Goal: Task Accomplishment & Management: Use online tool/utility

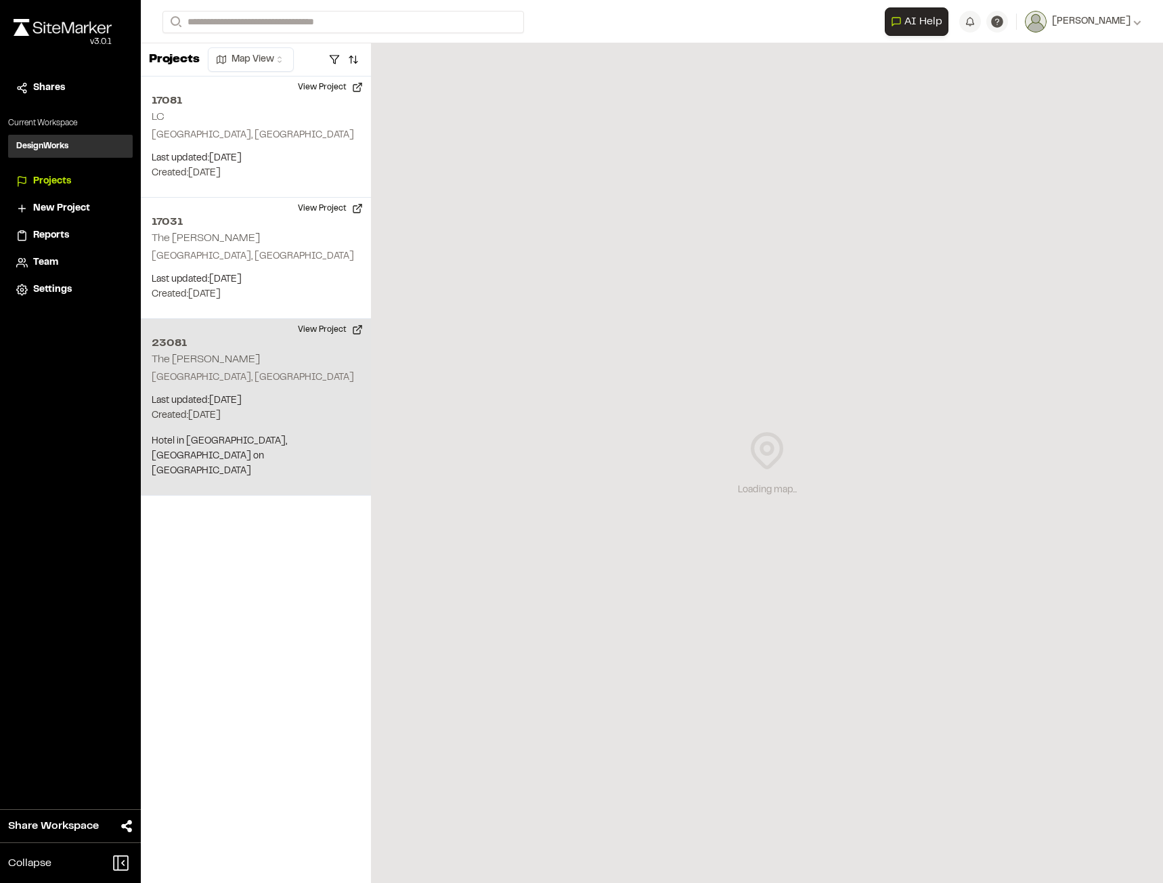
click at [241, 387] on div "23081 The [PERSON_NAME] Charleston, [GEOGRAPHIC_DATA] Last updated: [DATE] Budg…" at bounding box center [256, 407] width 230 height 177
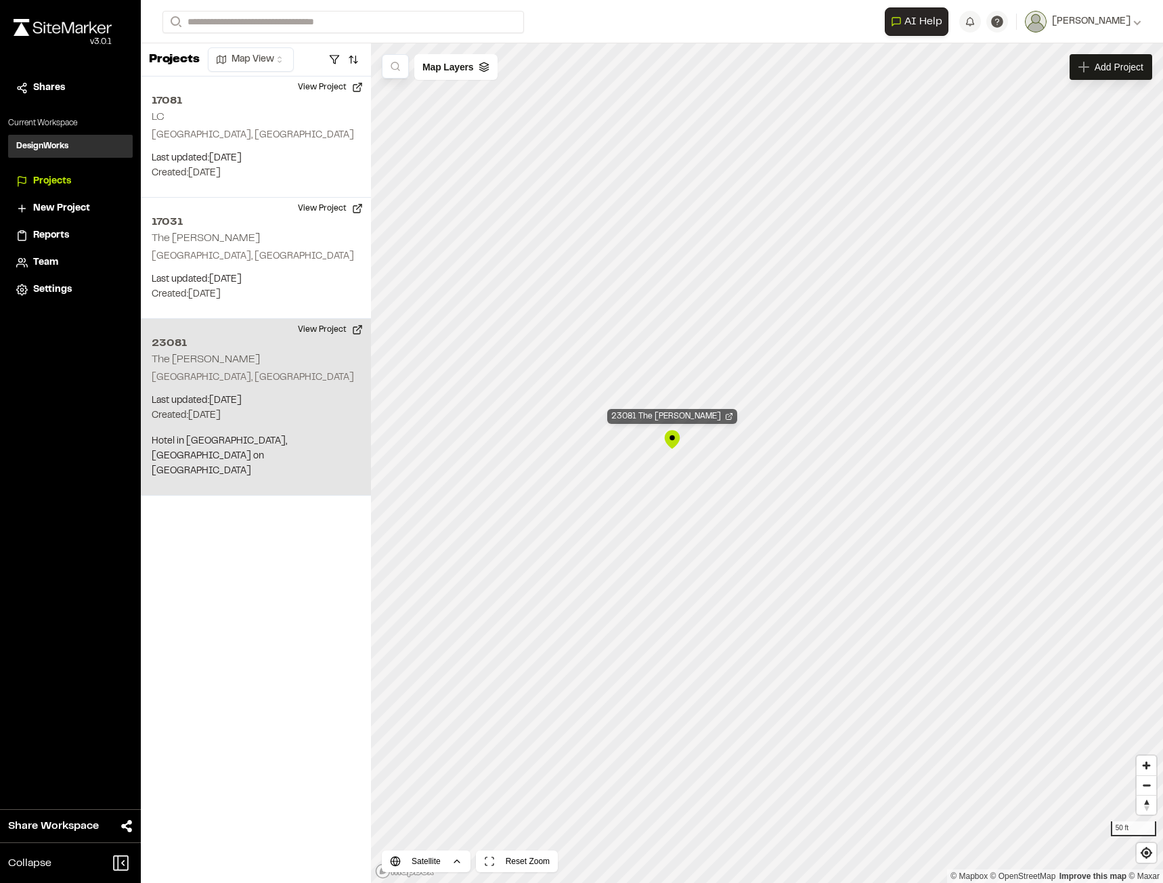
click at [698, 414] on div "23081 The [PERSON_NAME]" at bounding box center [672, 416] width 130 height 15
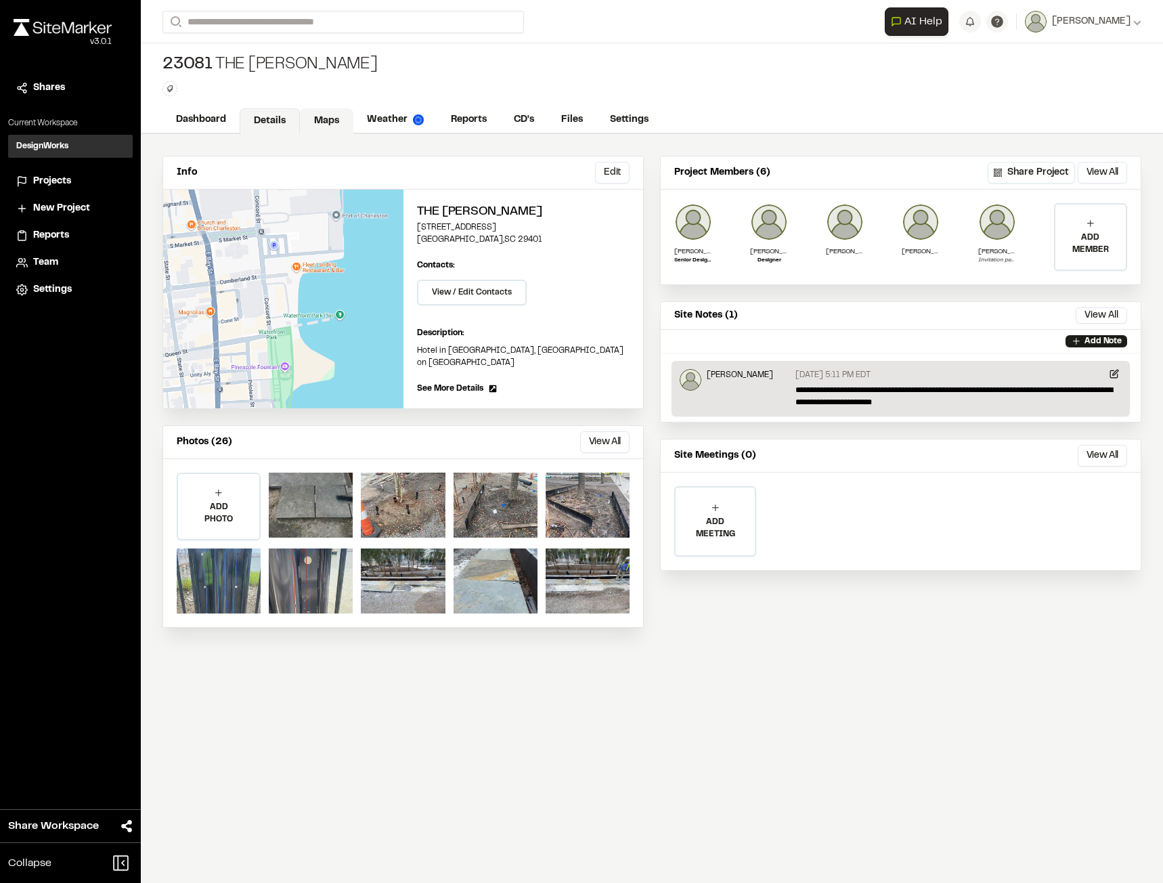
click at [339, 123] on link "Maps" at bounding box center [326, 121] width 53 height 26
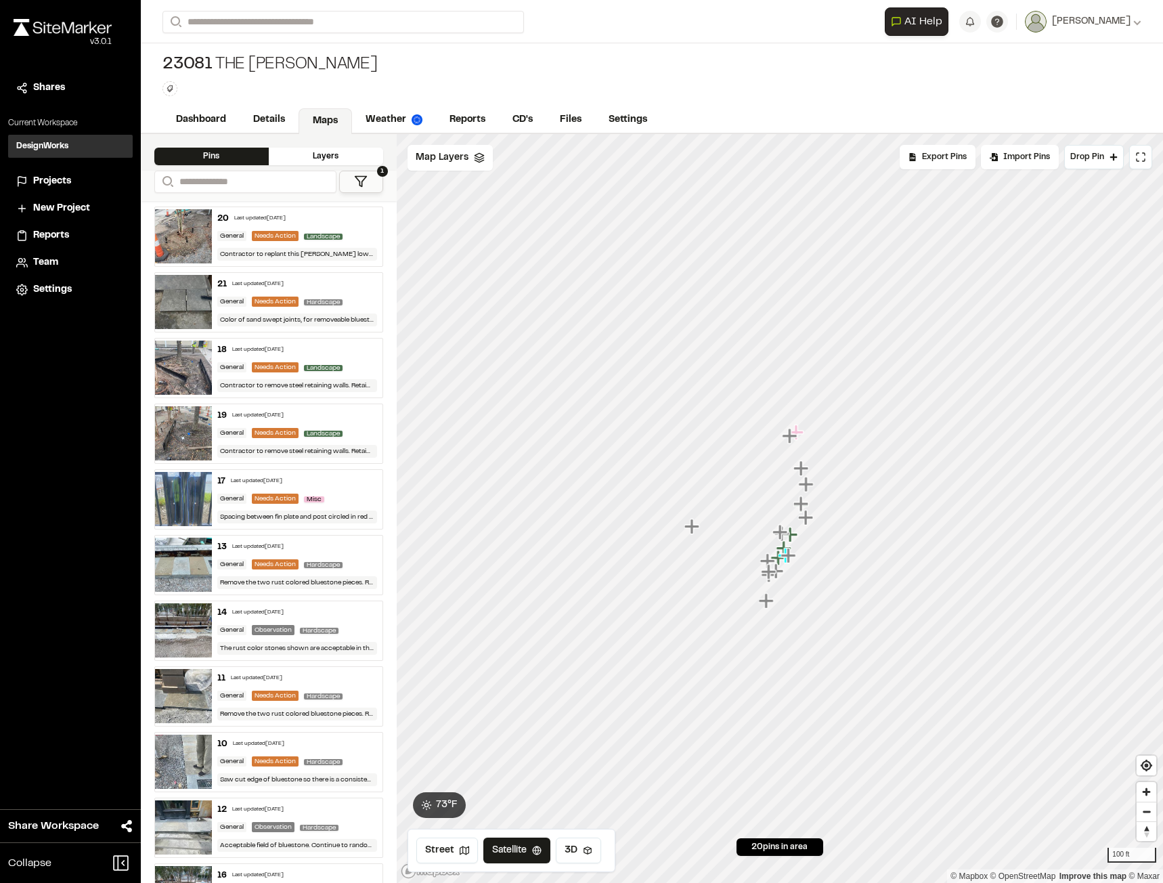
click at [766, 134] on div at bounding box center [780, 134] width 767 height 0
click at [1090, 161] on span "Drop Pin" at bounding box center [1087, 157] width 34 height 12
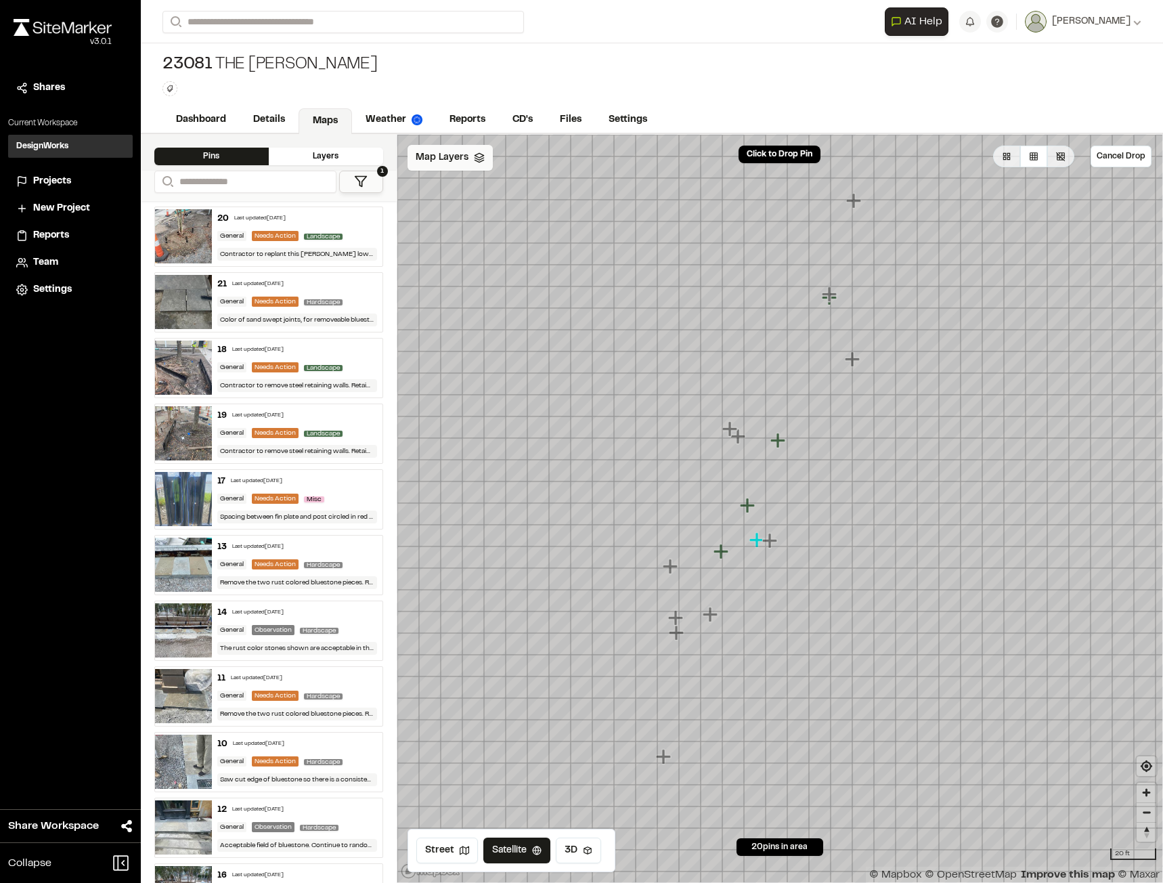
click at [481, 164] on div "Map Layers" at bounding box center [450, 158] width 85 height 26
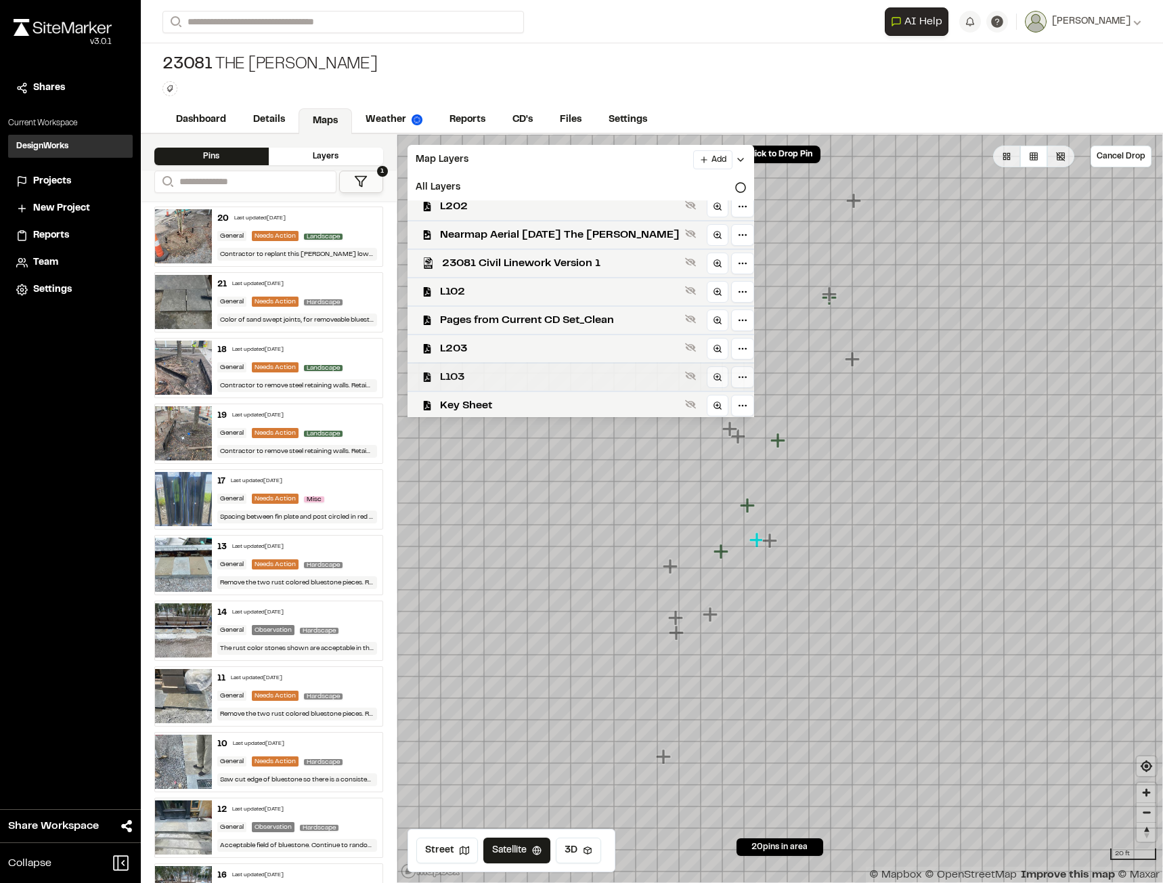
scroll to position [11, 0]
click at [663, 399] on div "Key Sheet" at bounding box center [575, 403] width 357 height 28
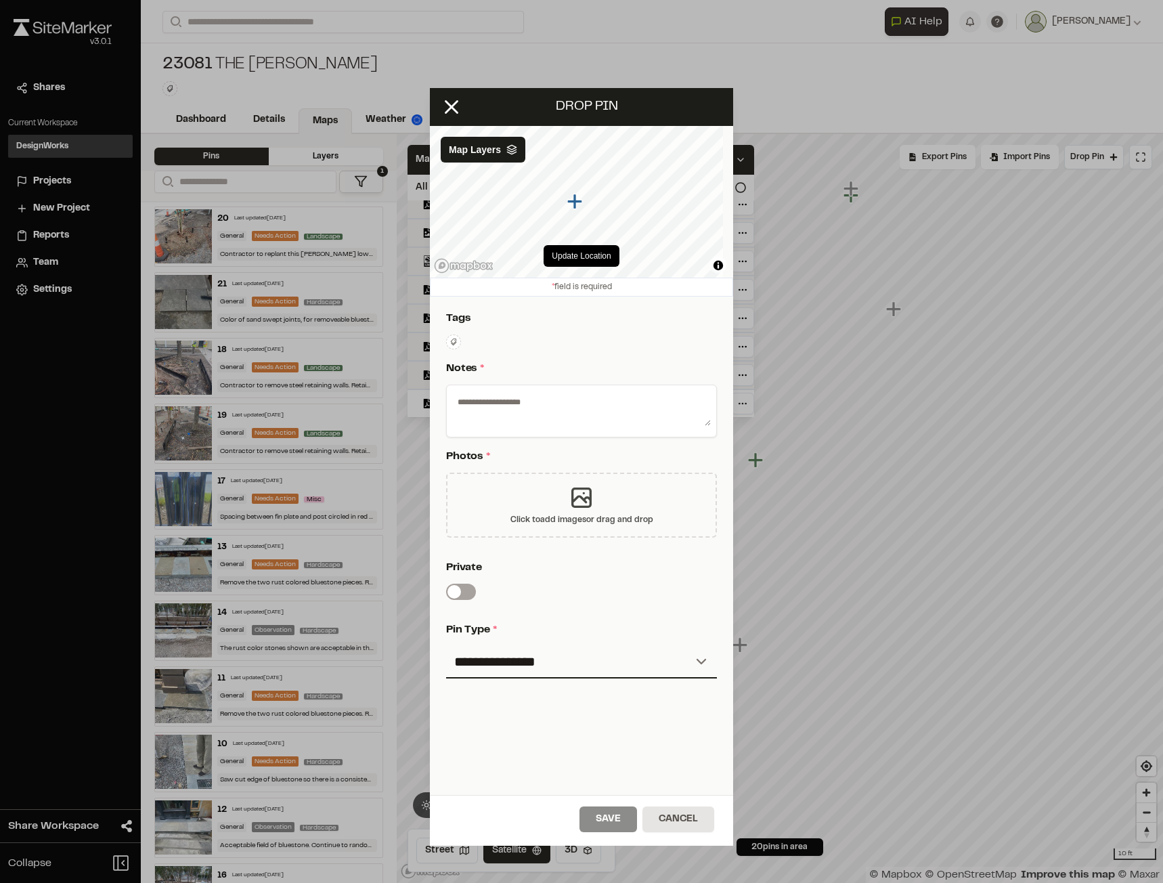
click at [550, 501] on div "Click to add images or drag and drop" at bounding box center [581, 504] width 271 height 65
click at [567, 569] on p "Private" at bounding box center [578, 567] width 265 height 16
click at [604, 511] on div "Click to add images or drag and drop" at bounding box center [581, 504] width 271 height 65
click at [587, 498] on icon at bounding box center [581, 497] width 27 height 27
